Goal: Information Seeking & Learning: Learn about a topic

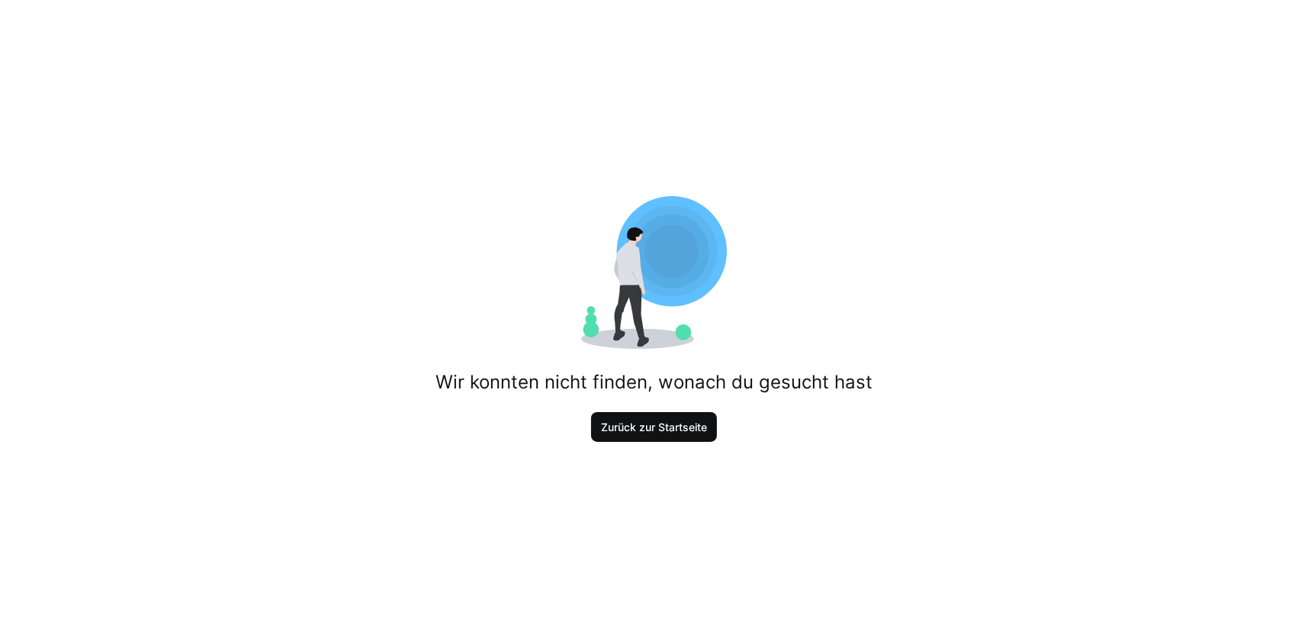
click at [622, 427] on span "Zurück zur Startseite" at bounding box center [654, 427] width 111 height 15
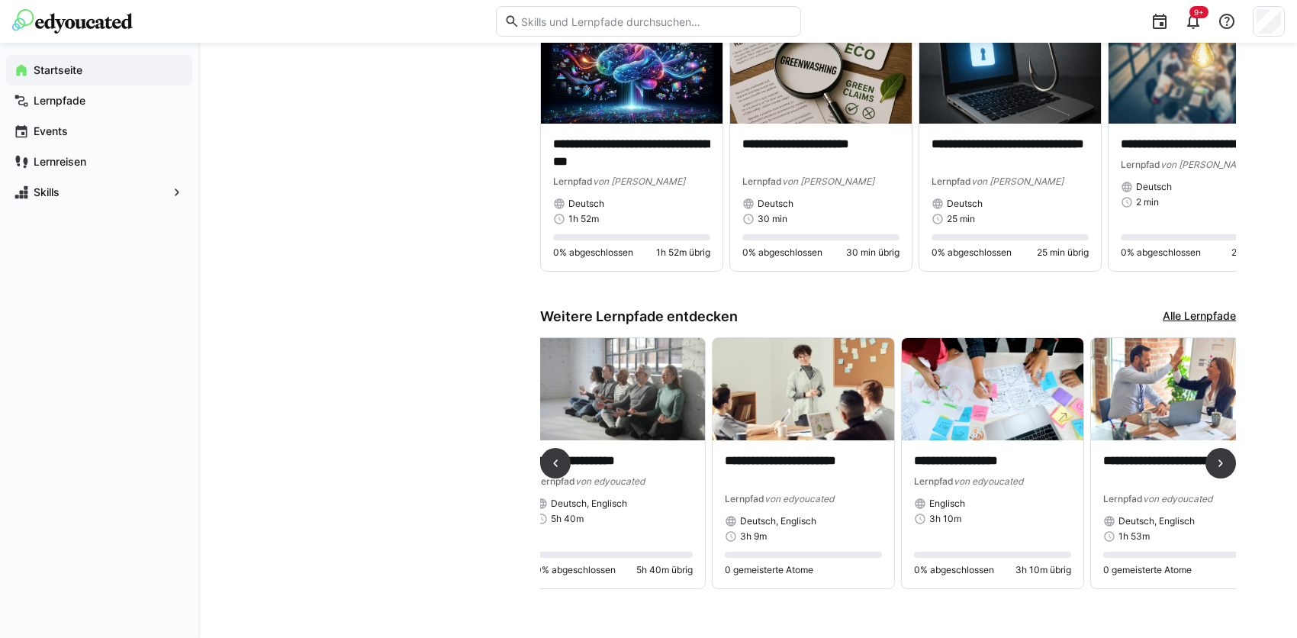
scroll to position [0, 1569]
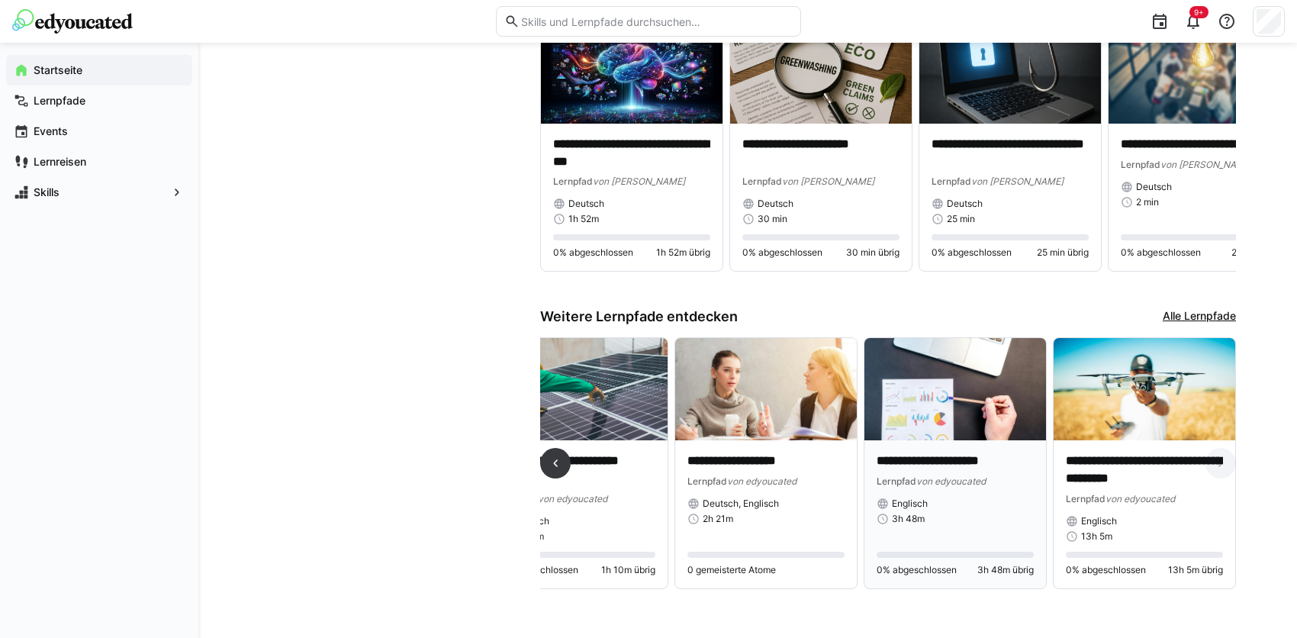
click at [915, 391] on img at bounding box center [955, 389] width 182 height 102
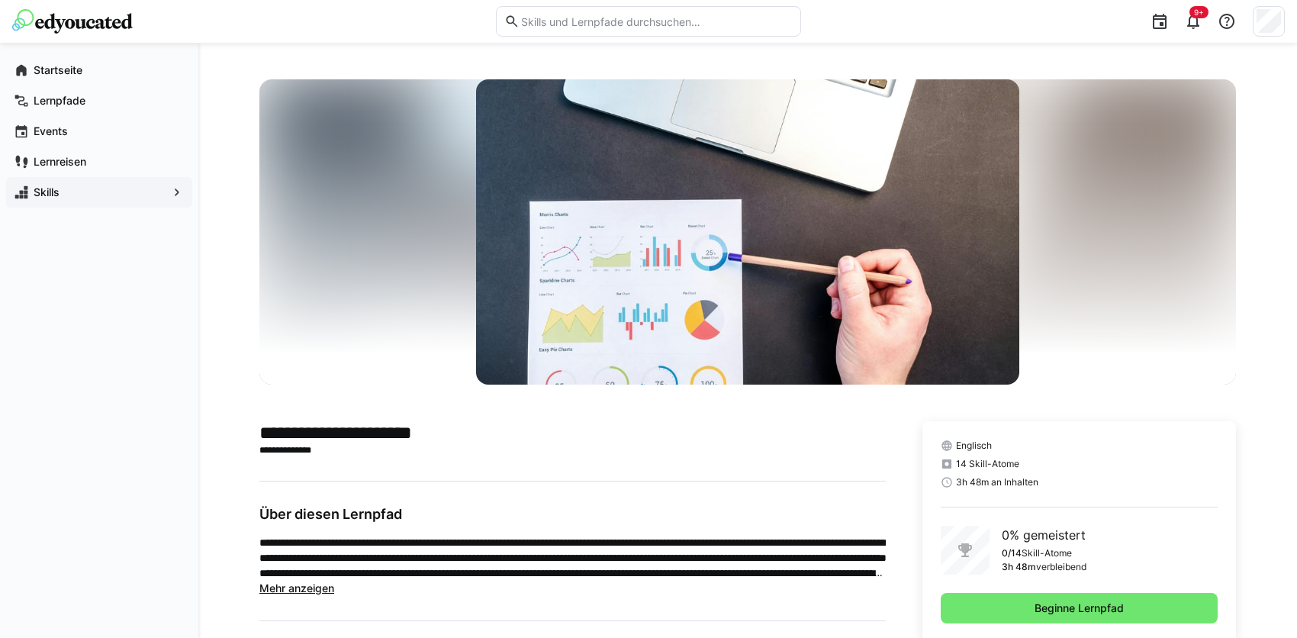
click at [100, 192] on span "Skills" at bounding box center [99, 192] width 136 height 15
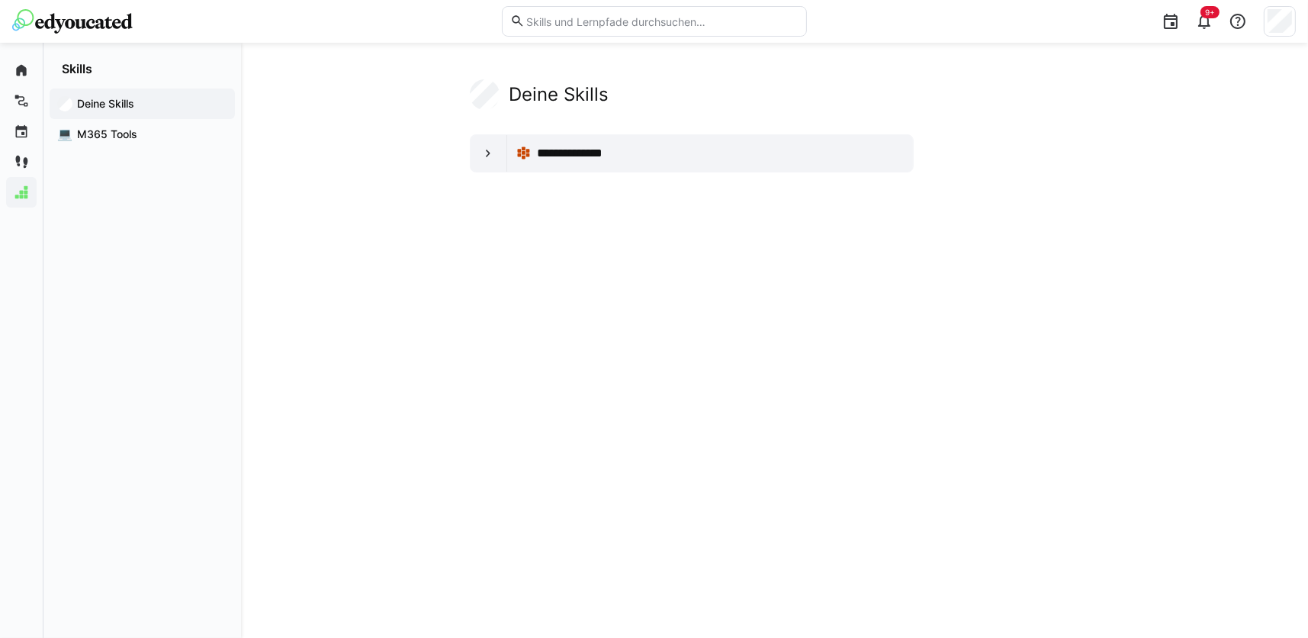
click at [0, 0] on app-navigation-label "Deine Skills" at bounding box center [0, 0] width 0 height 0
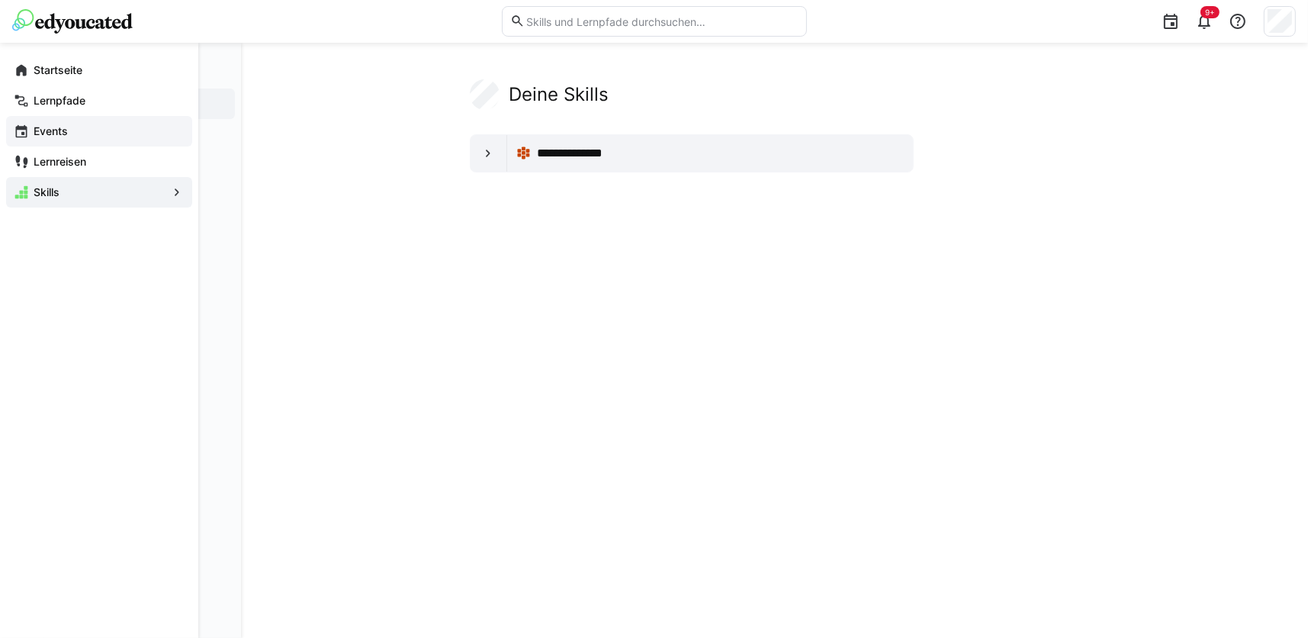
drag, startPoint x: 56, startPoint y: 99, endPoint x: 108, endPoint y: 117, distance: 54.0
click at [0, 0] on app-navigation-label "Lernpfade" at bounding box center [0, 0] width 0 height 0
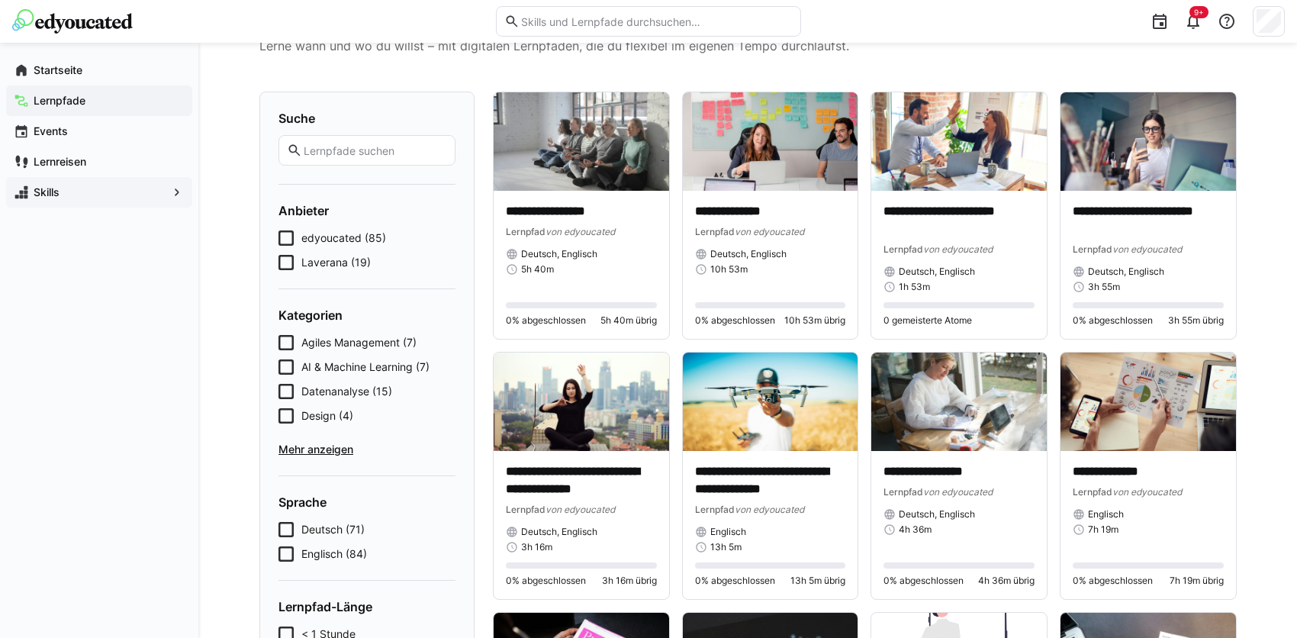
scroll to position [153, 0]
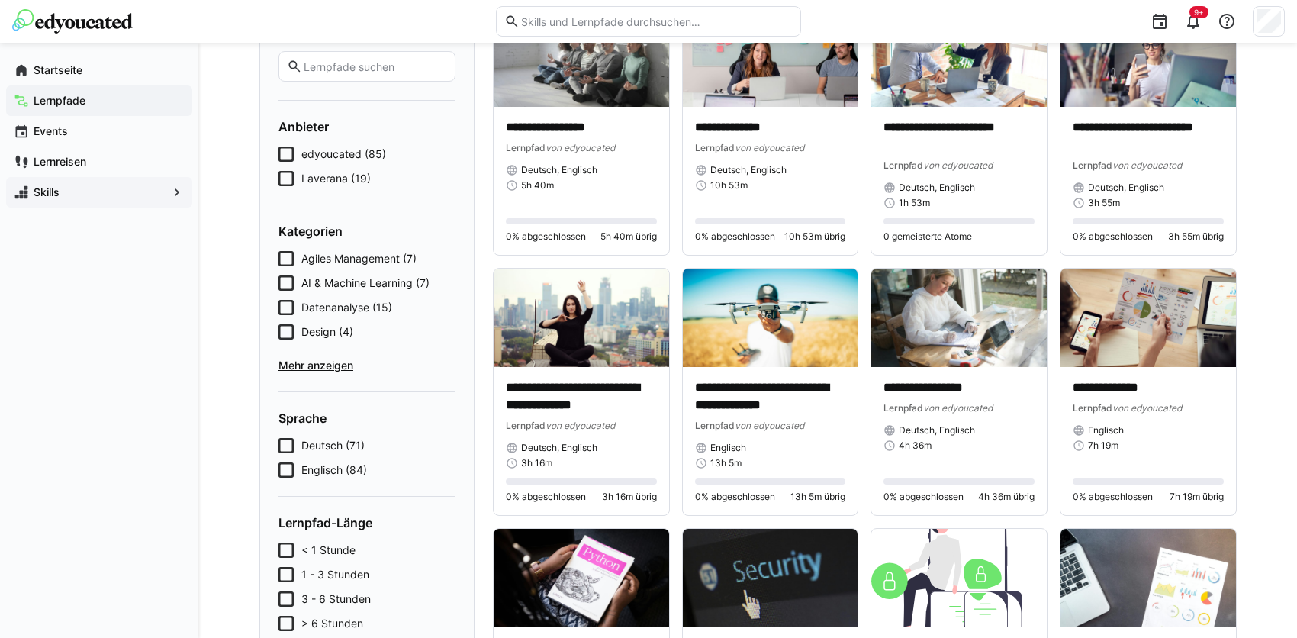
click at [324, 462] on span "Englisch (84)" at bounding box center [334, 469] width 66 height 15
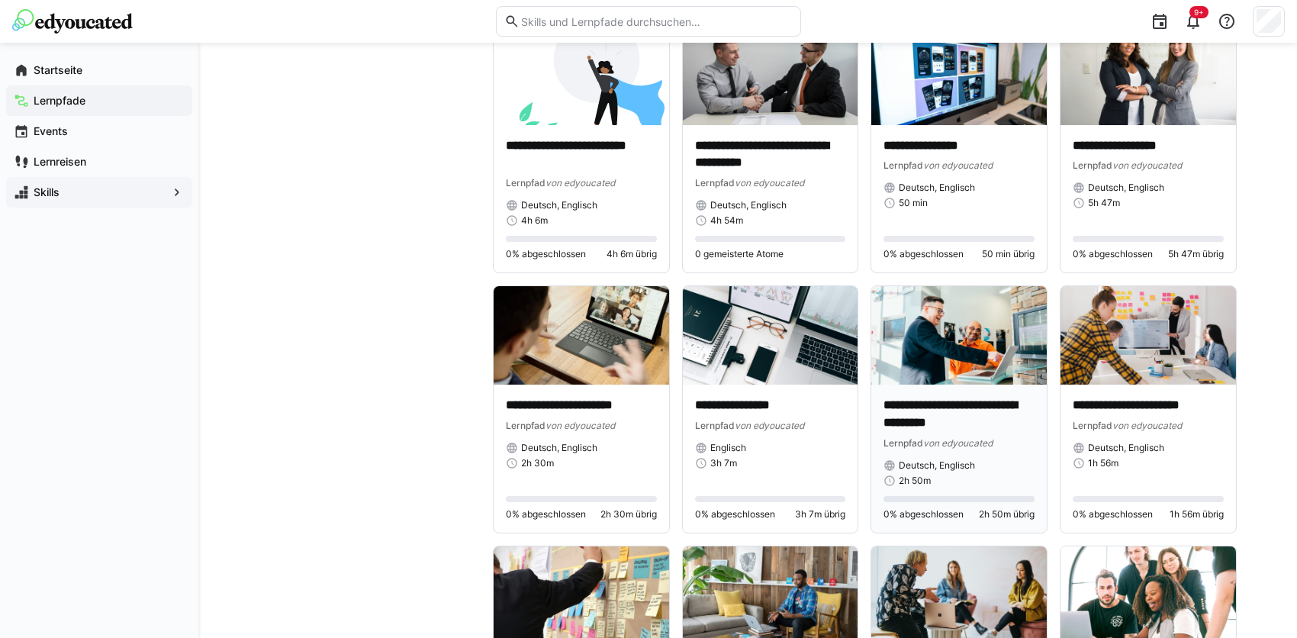
scroll to position [1450, 0]
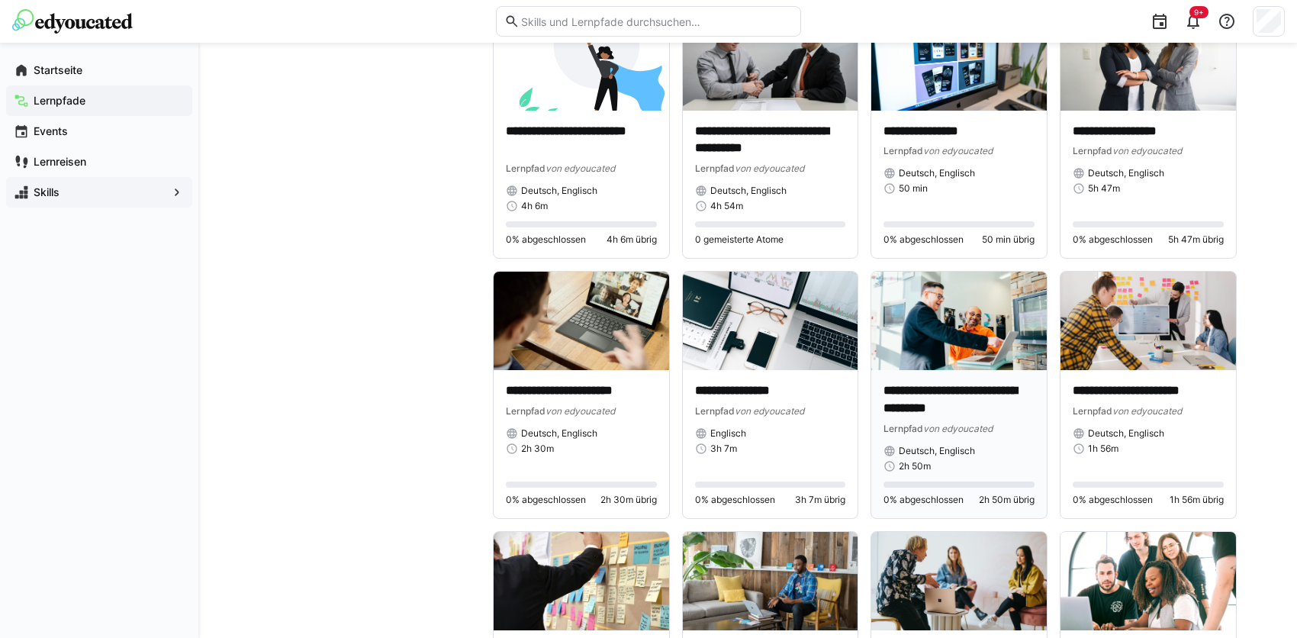
click at [956, 397] on p "**********" at bounding box center [958, 399] width 151 height 35
